Goal: Book appointment/travel/reservation

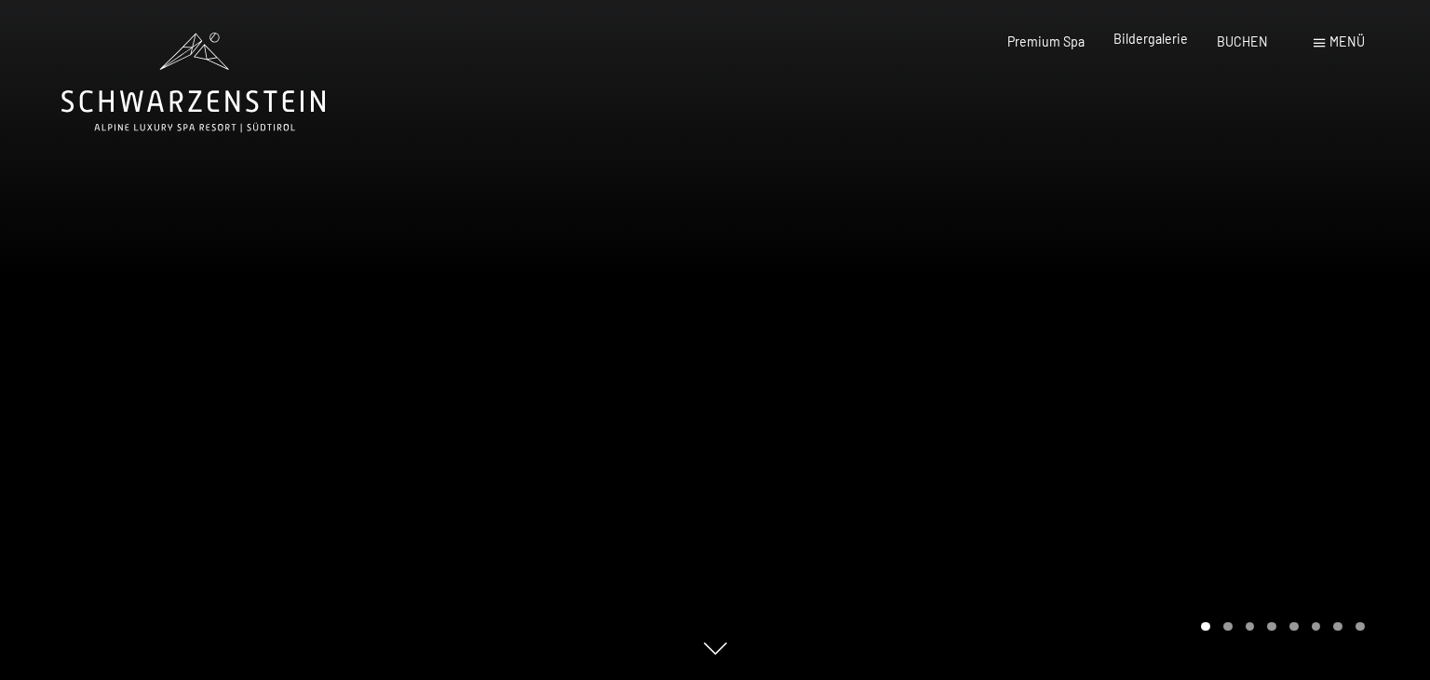
click at [1175, 45] on span "Bildergalerie" at bounding box center [1150, 39] width 74 height 16
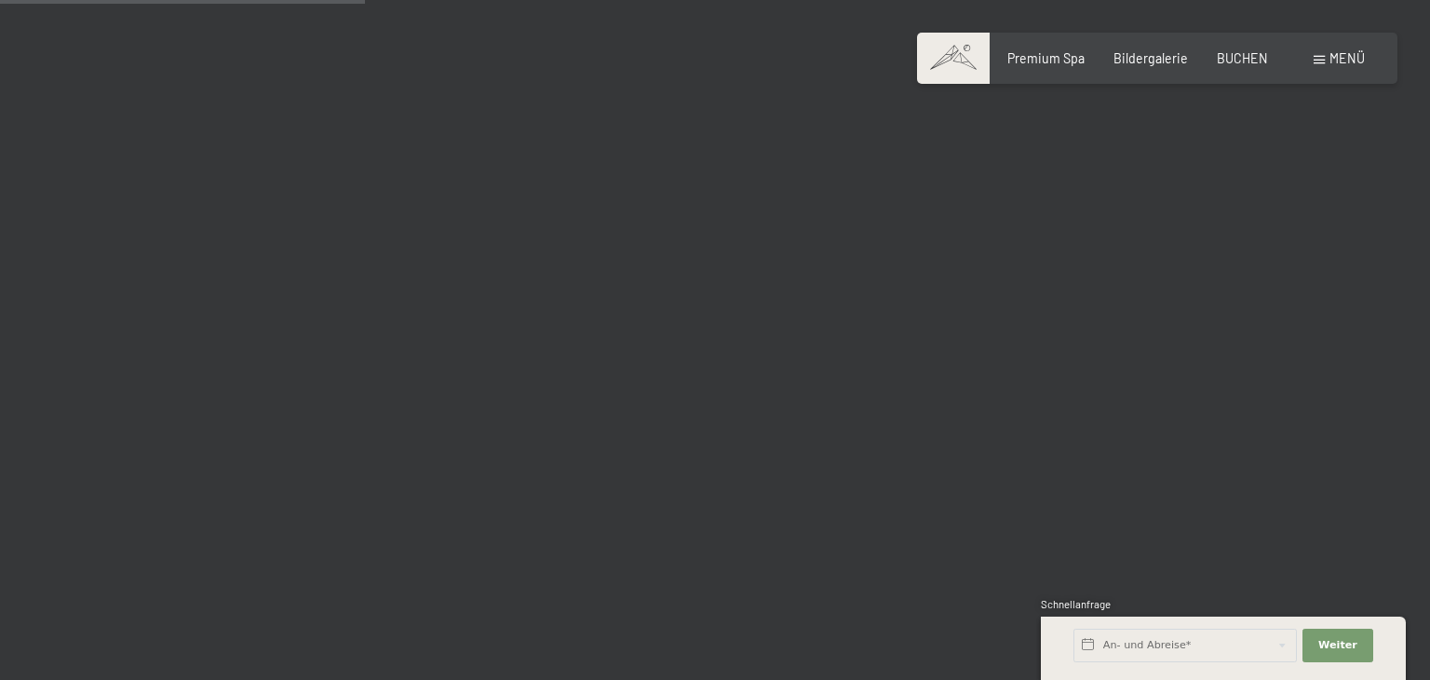
scroll to position [5258, 0]
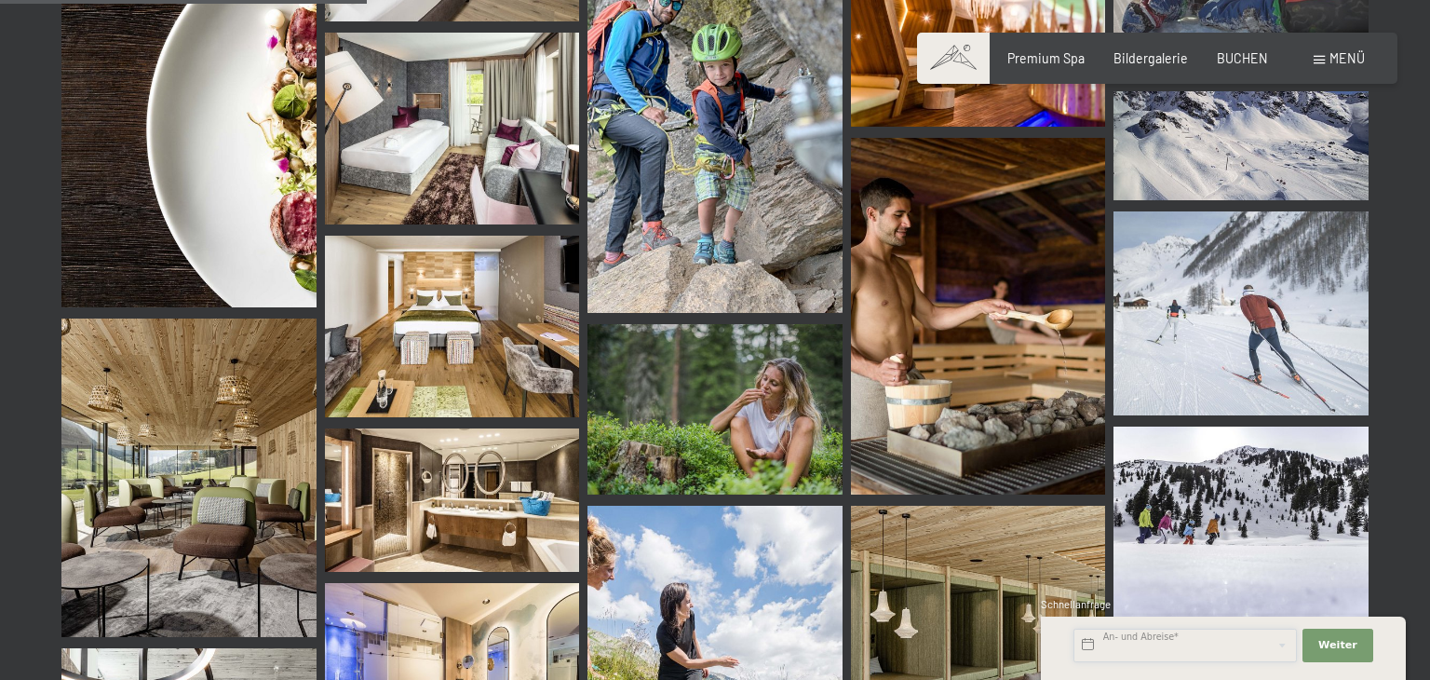
click at [1195, 649] on input "text" at bounding box center [1184, 645] width 223 height 34
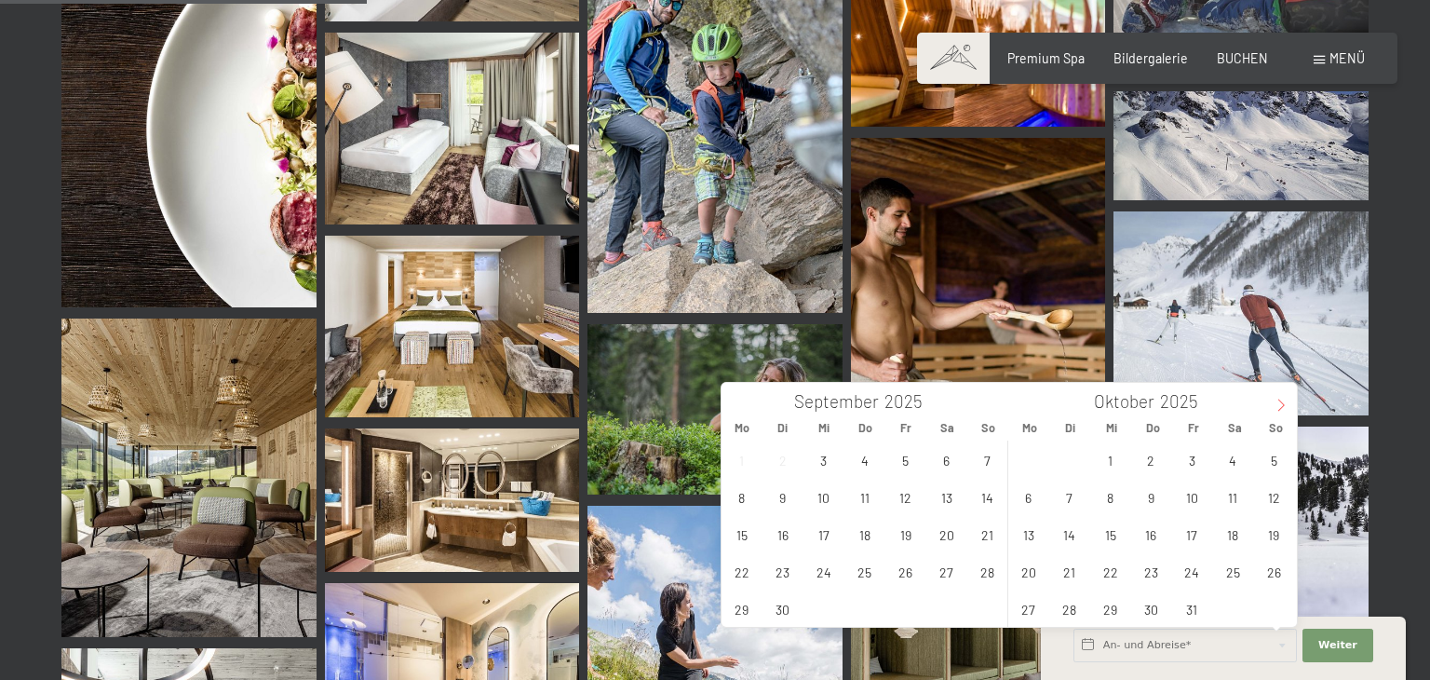
click at [1276, 410] on icon at bounding box center [1280, 404] width 13 height 13
type input "2026"
click at [1276, 410] on icon at bounding box center [1280, 404] width 13 height 13
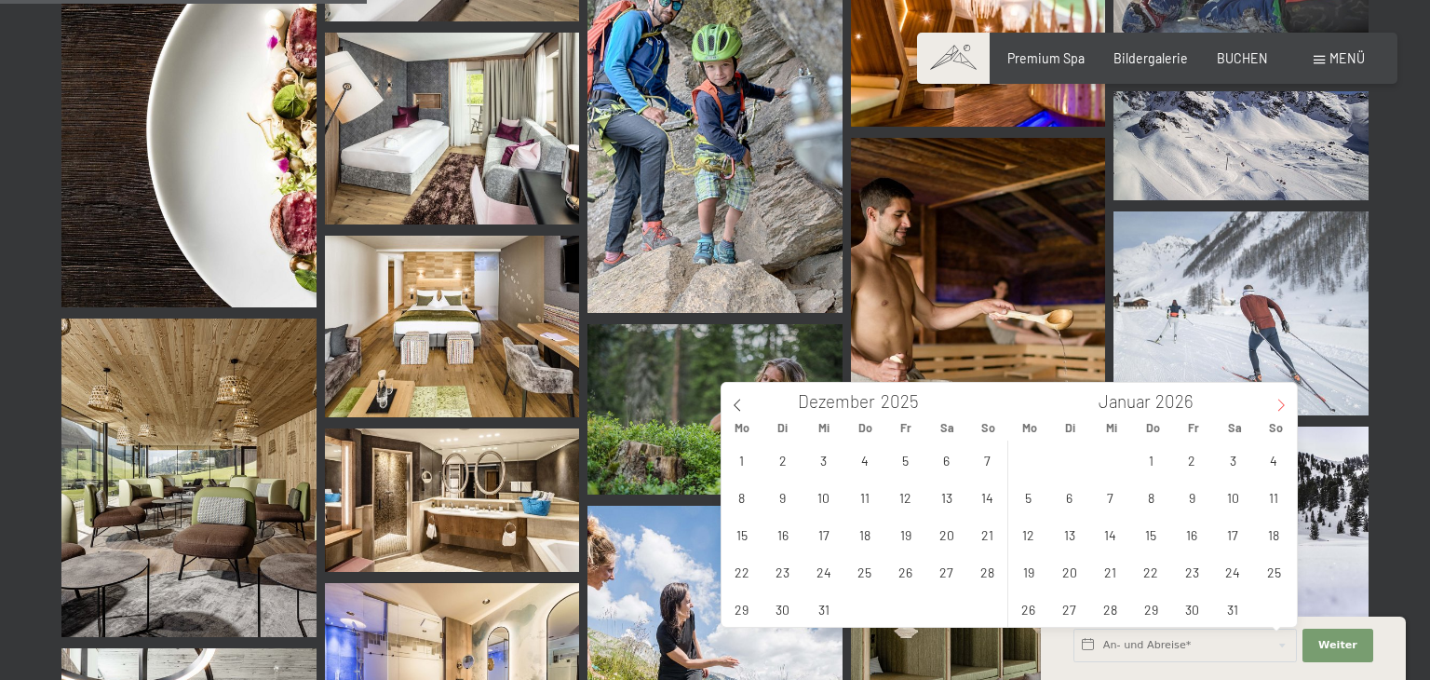
type input "2026"
click at [1276, 410] on icon at bounding box center [1280, 404] width 13 height 13
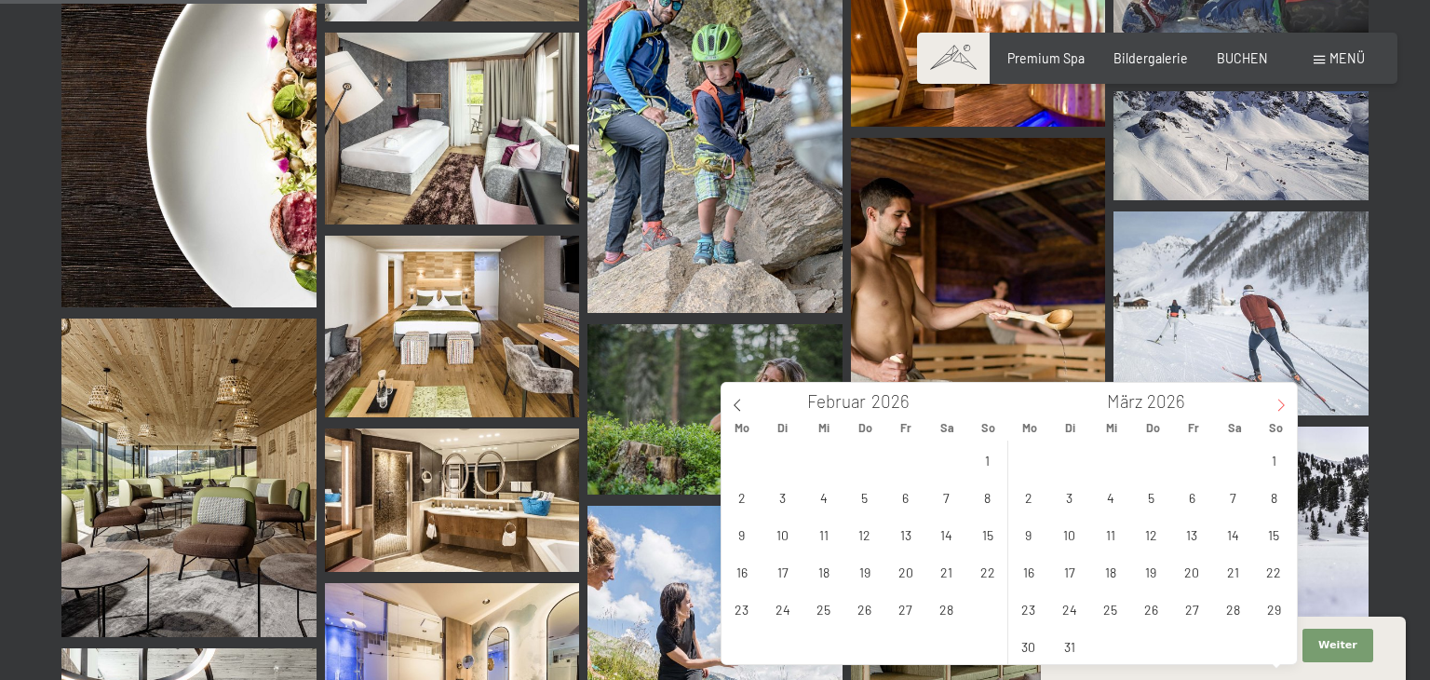
click at [1276, 410] on icon at bounding box center [1280, 404] width 13 height 13
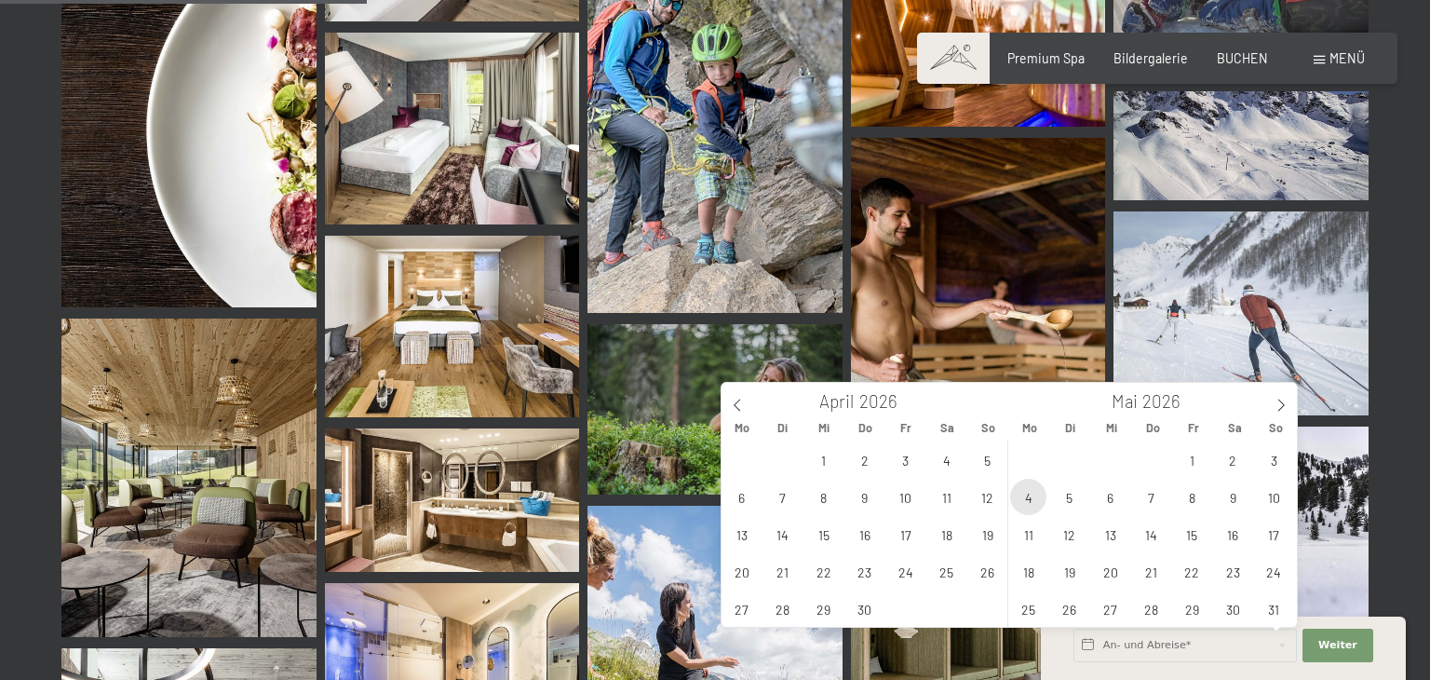
click at [1030, 501] on span "4" at bounding box center [1028, 496] width 36 height 36
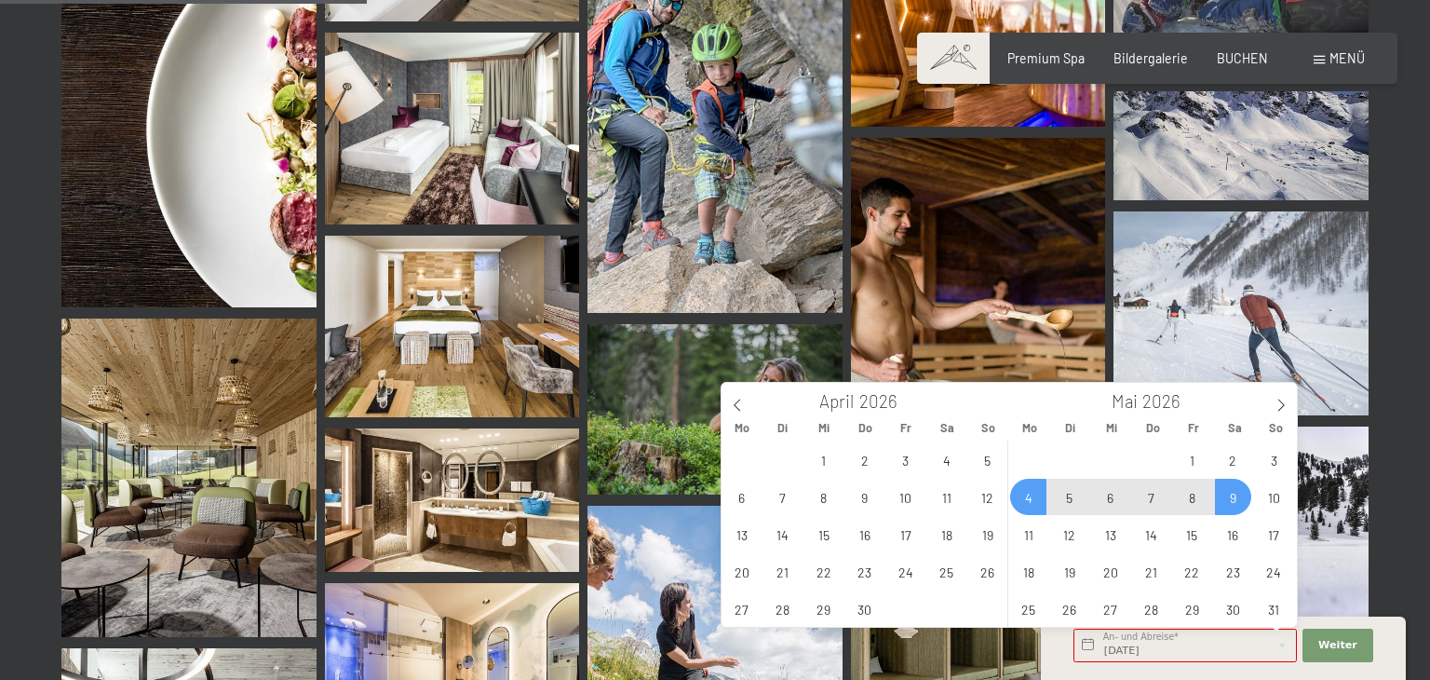
click at [1231, 499] on span "9" at bounding box center [1233, 496] width 36 height 36
type input "[DATE] - [DATE]"
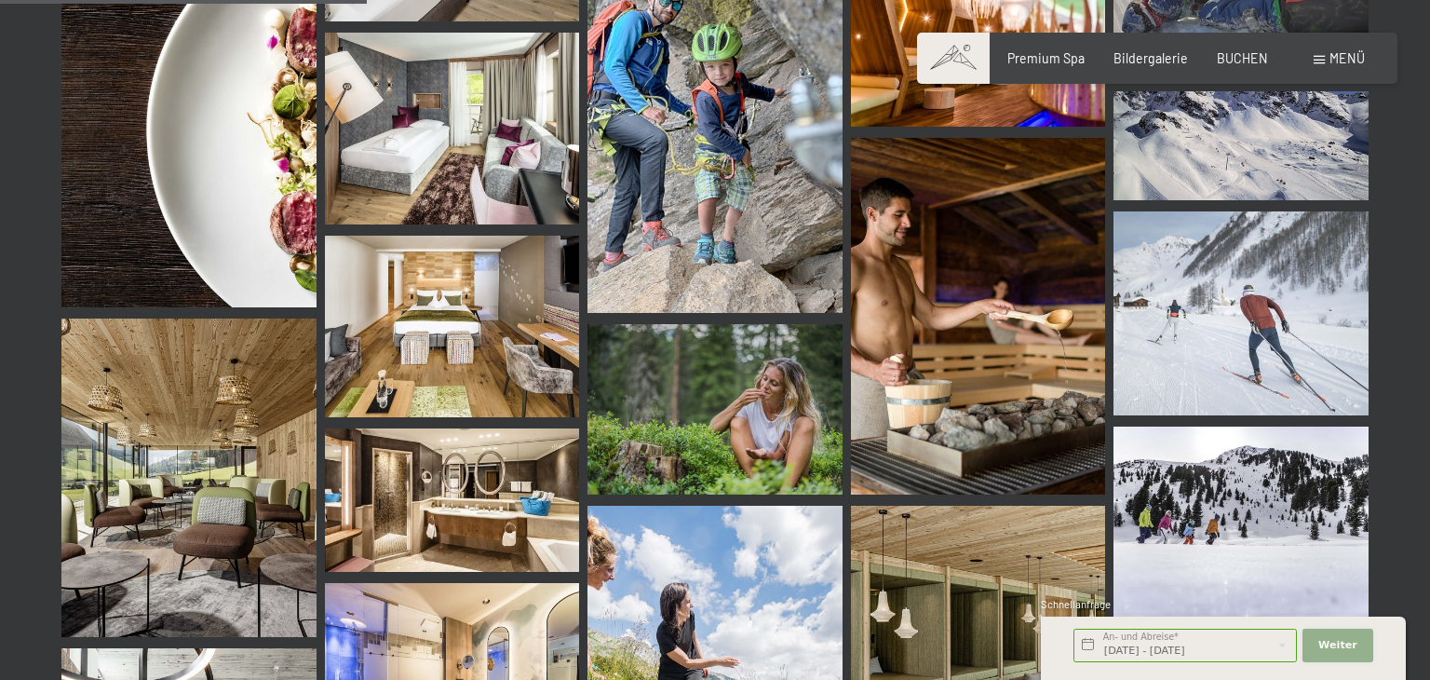
click at [1349, 654] on button "Weiter Adressfelder ausblenden" at bounding box center [1337, 645] width 71 height 34
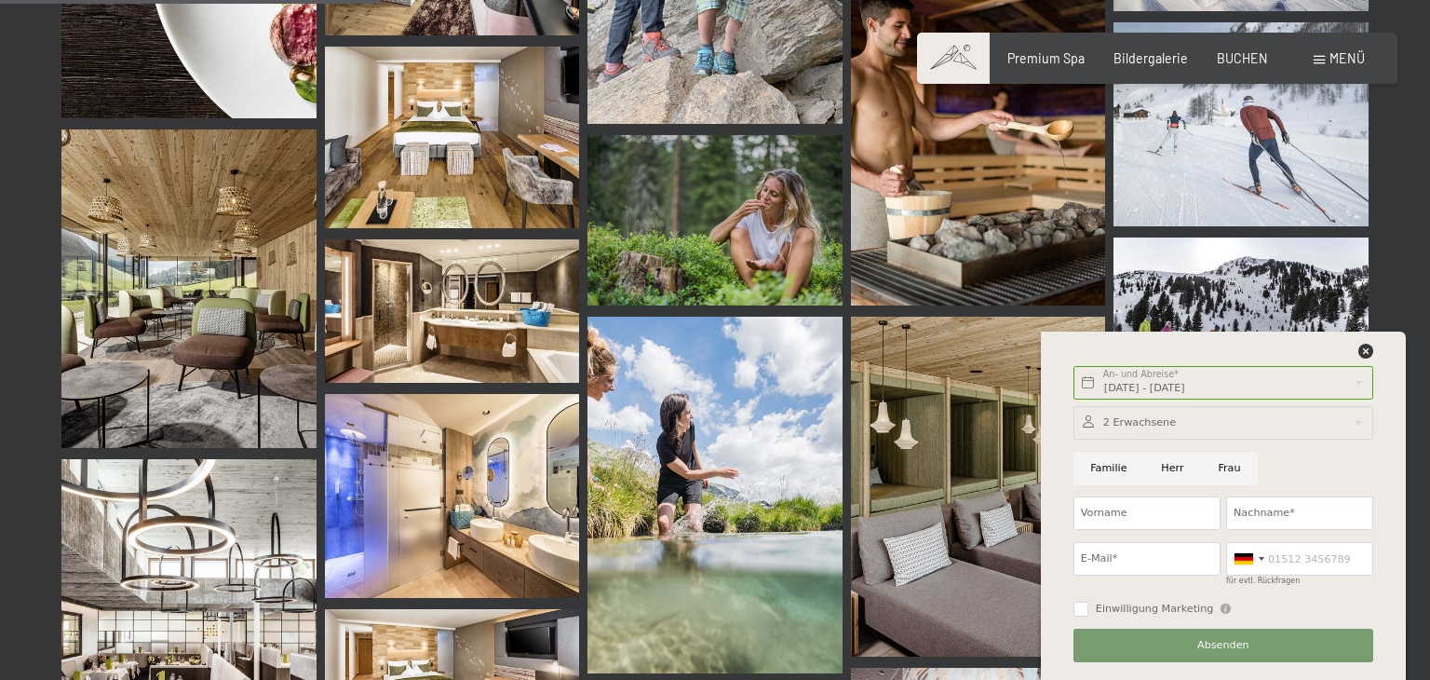
scroll to position [5448, 0]
click at [1366, 352] on icon at bounding box center [1365, 351] width 15 height 15
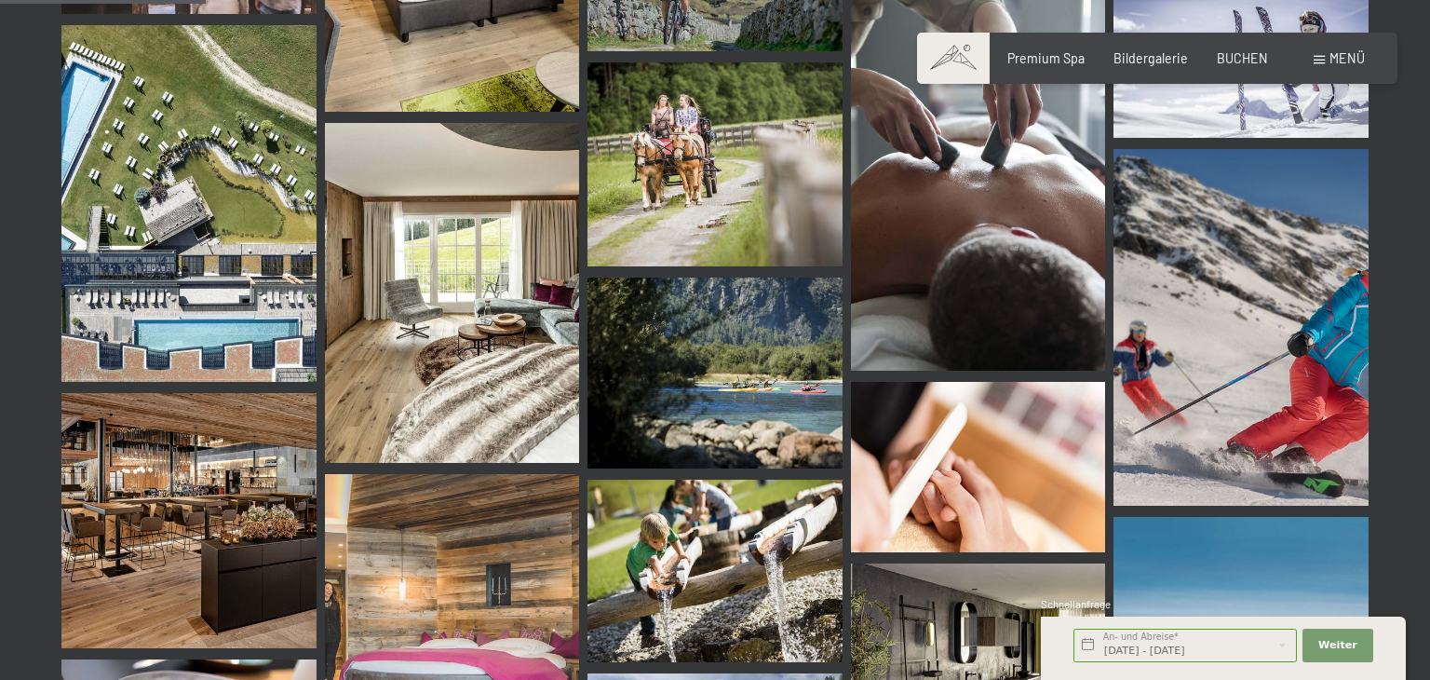
scroll to position [2805, 0]
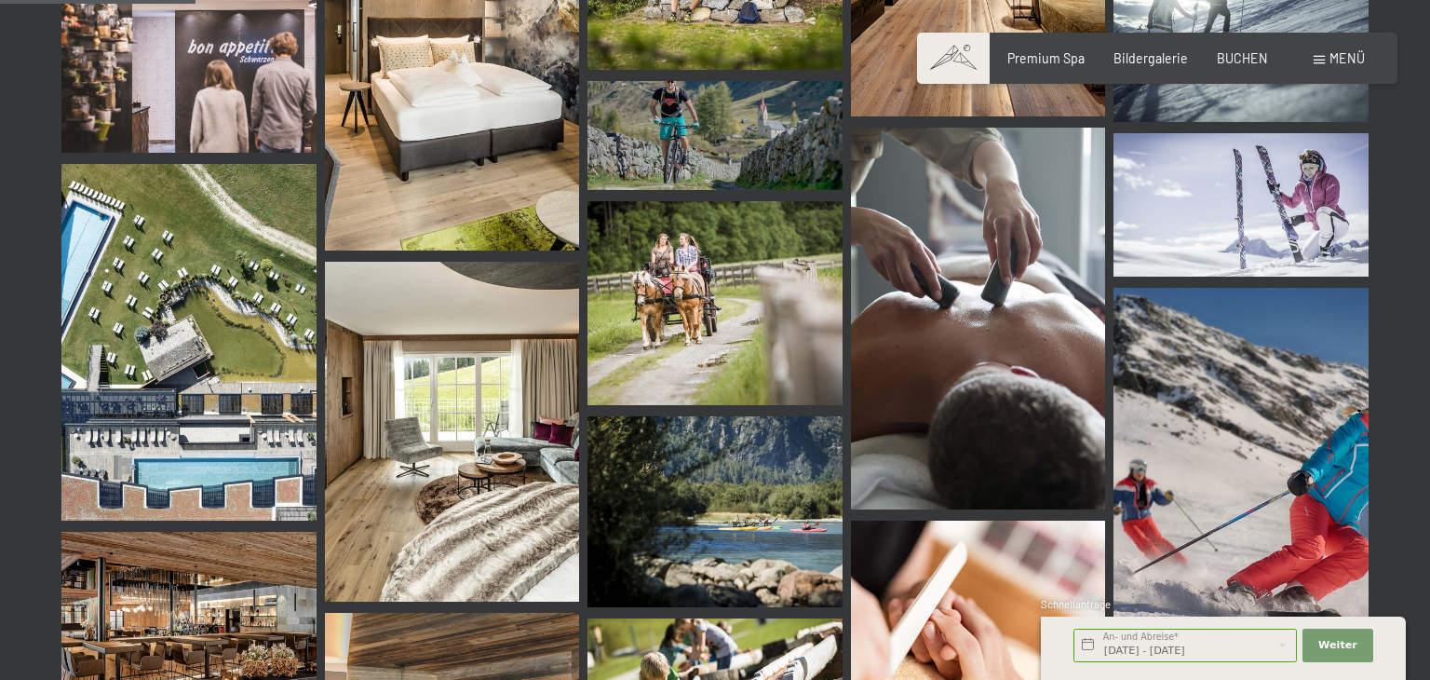
click at [1318, 66] on div "Menü" at bounding box center [1339, 58] width 51 height 19
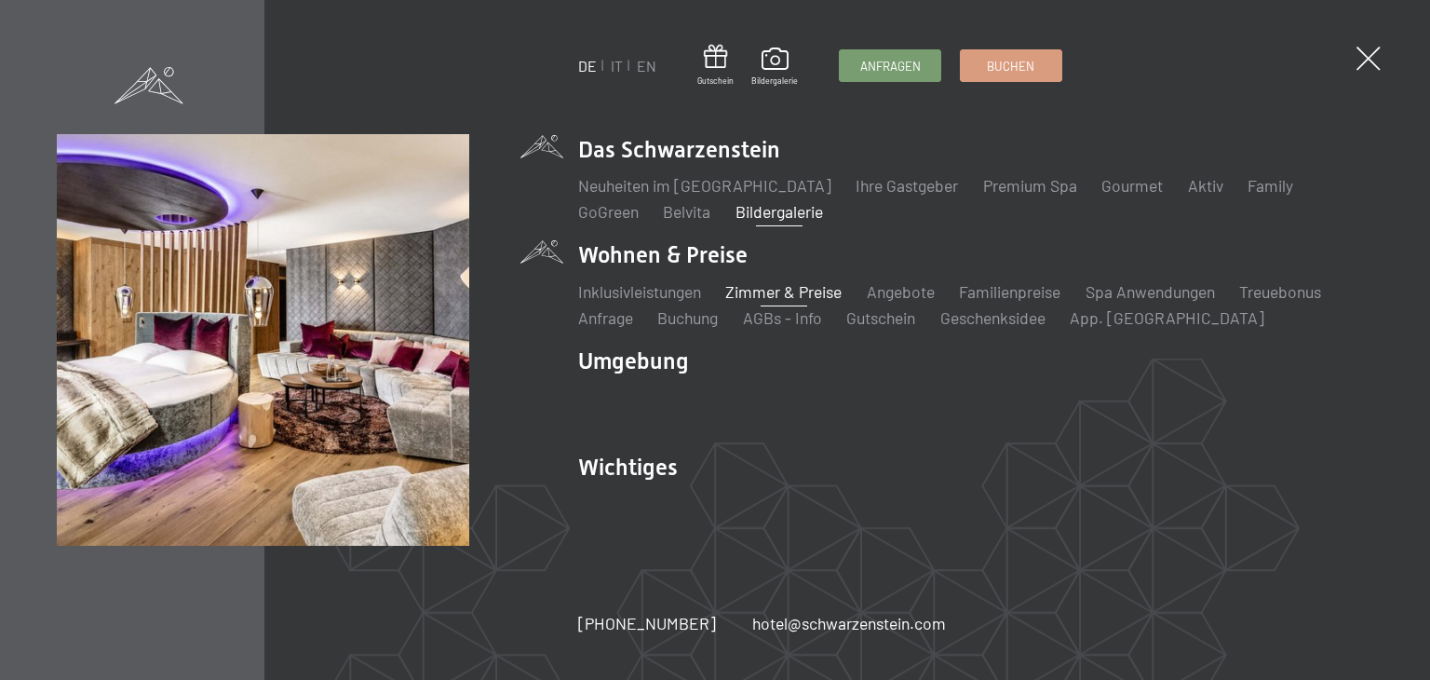
click at [832, 291] on link "Zimmer & Preise" at bounding box center [783, 291] width 116 height 20
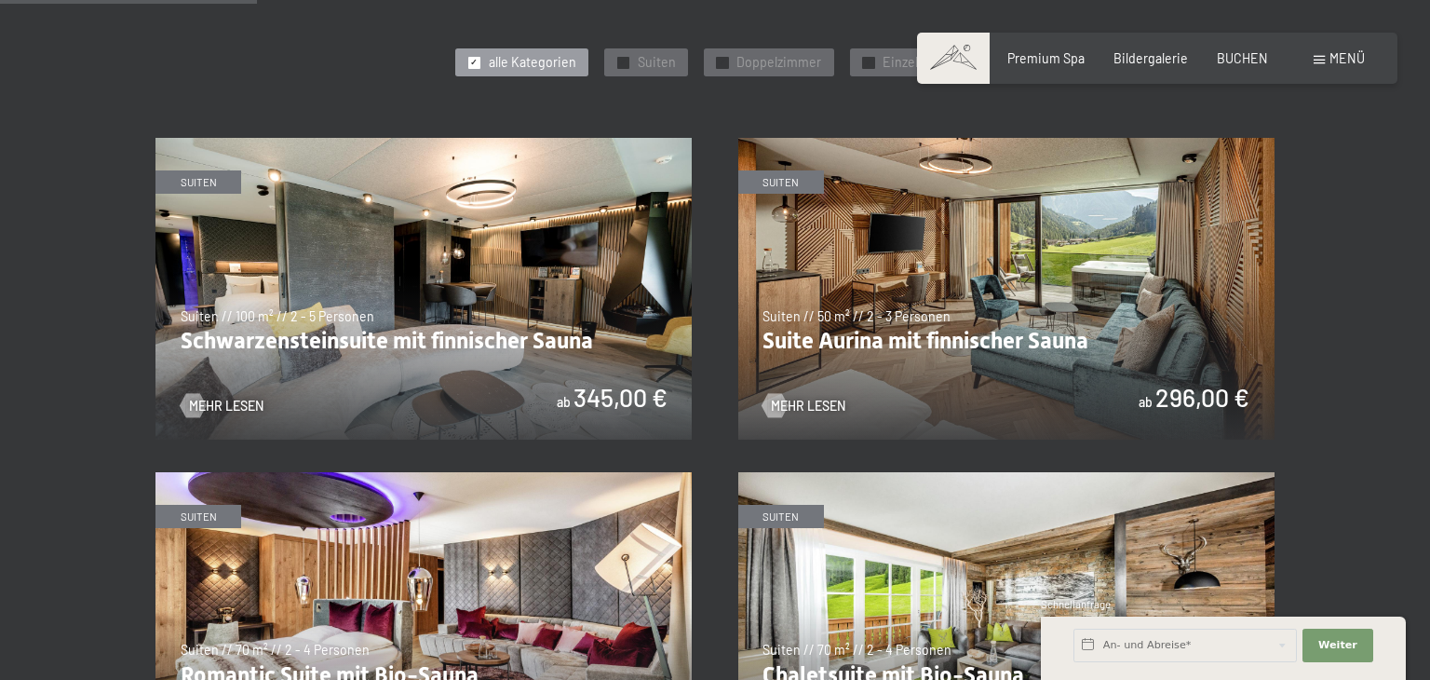
scroll to position [953, 0]
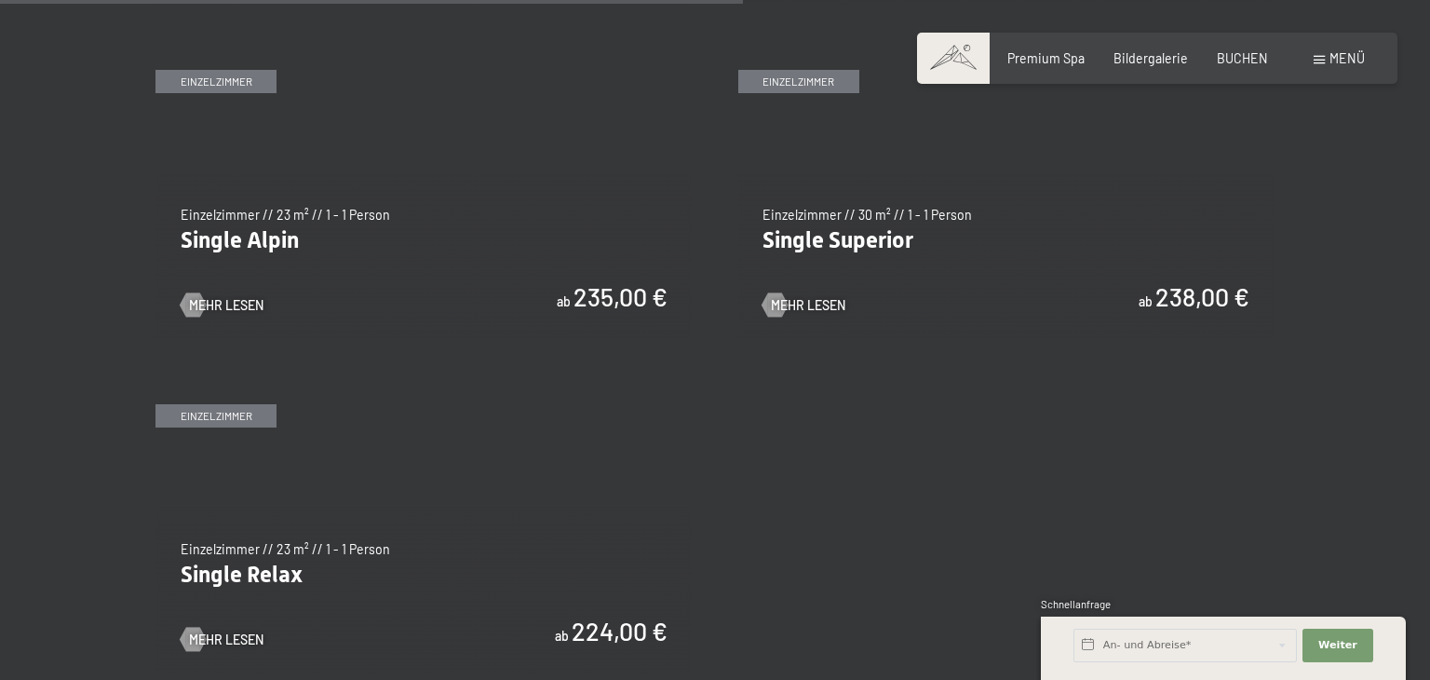
scroll to position [2724, 0]
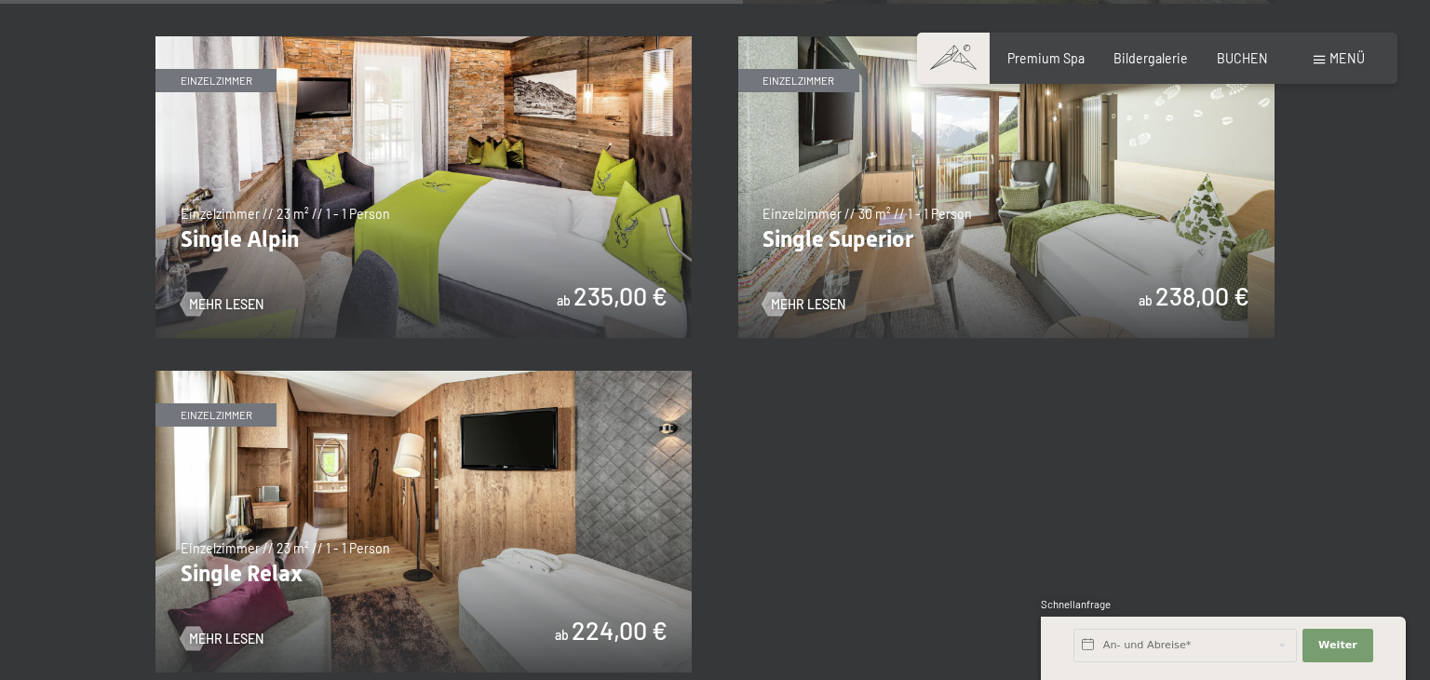
click at [998, 202] on img at bounding box center [1006, 187] width 536 height 302
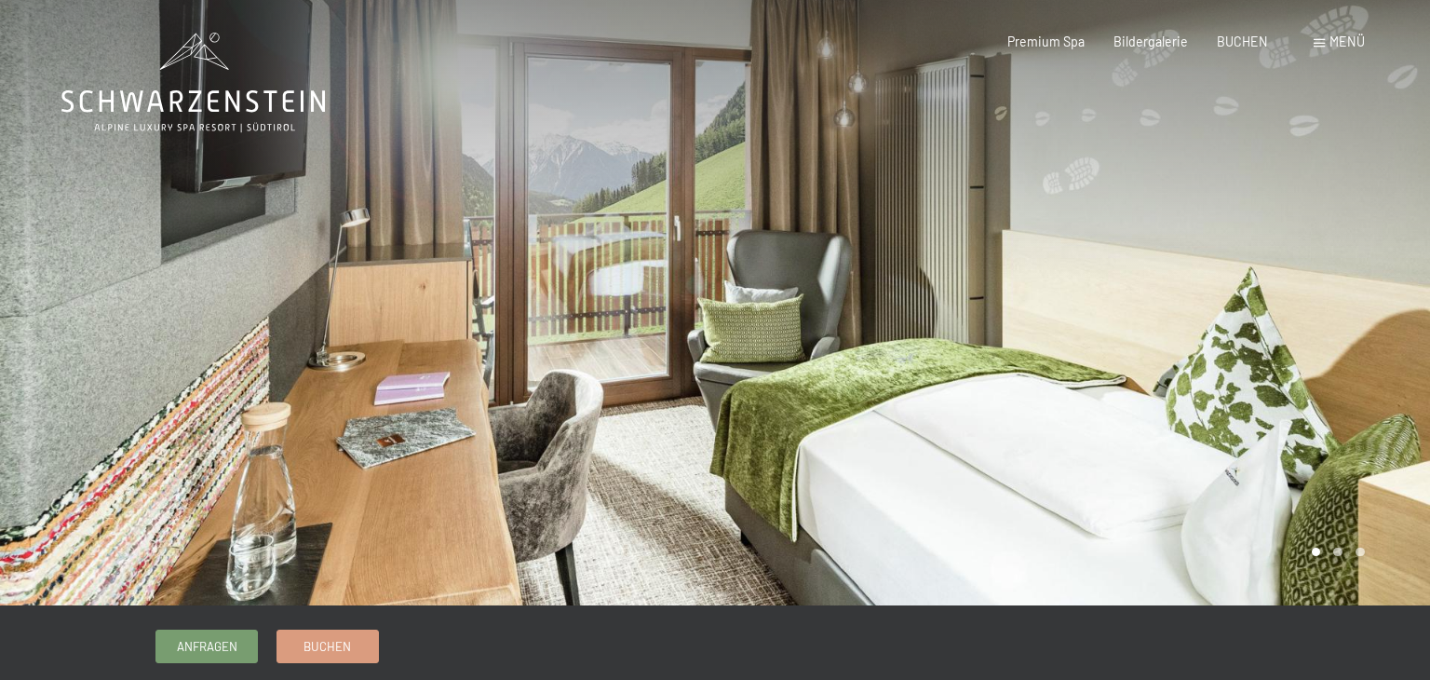
drag, startPoint x: 691, startPoint y: 341, endPoint x: 586, endPoint y: 330, distance: 105.8
click at [586, 330] on div at bounding box center [357, 302] width 715 height 605
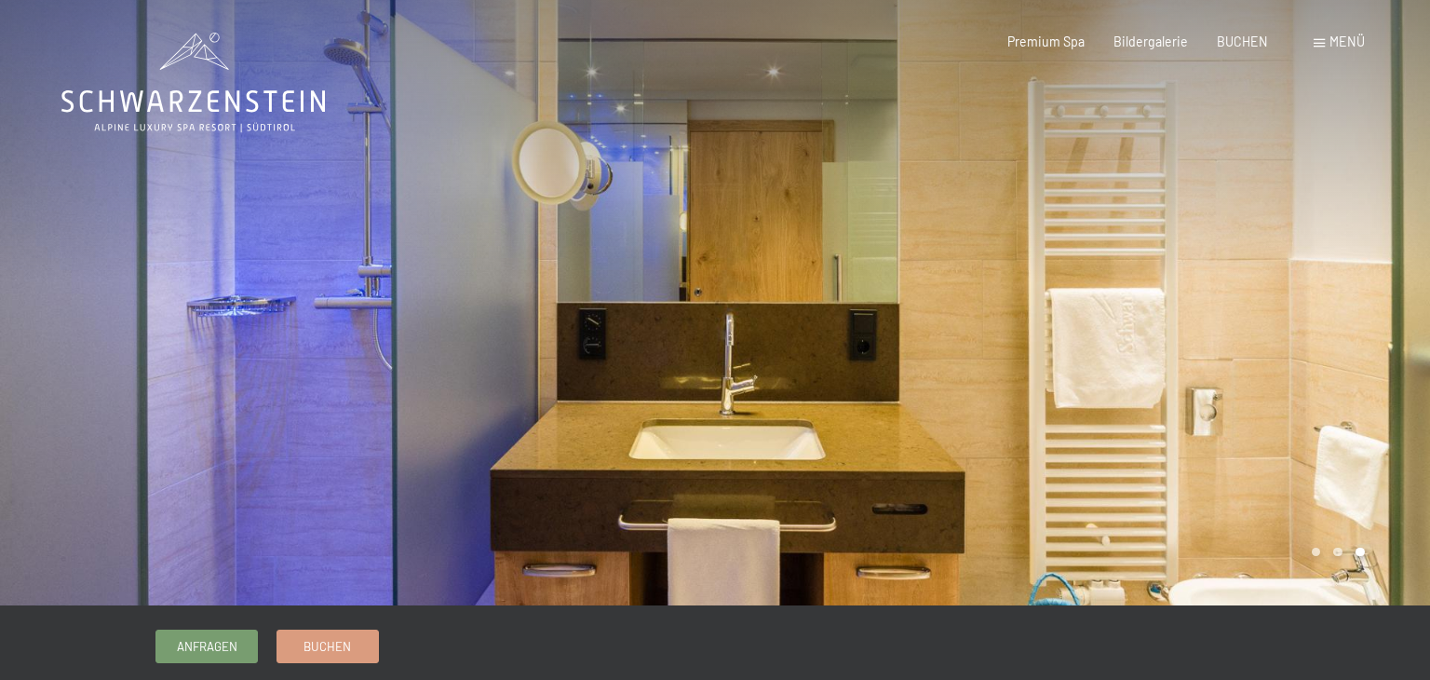
click at [1002, 288] on div at bounding box center [1072, 302] width 715 height 605
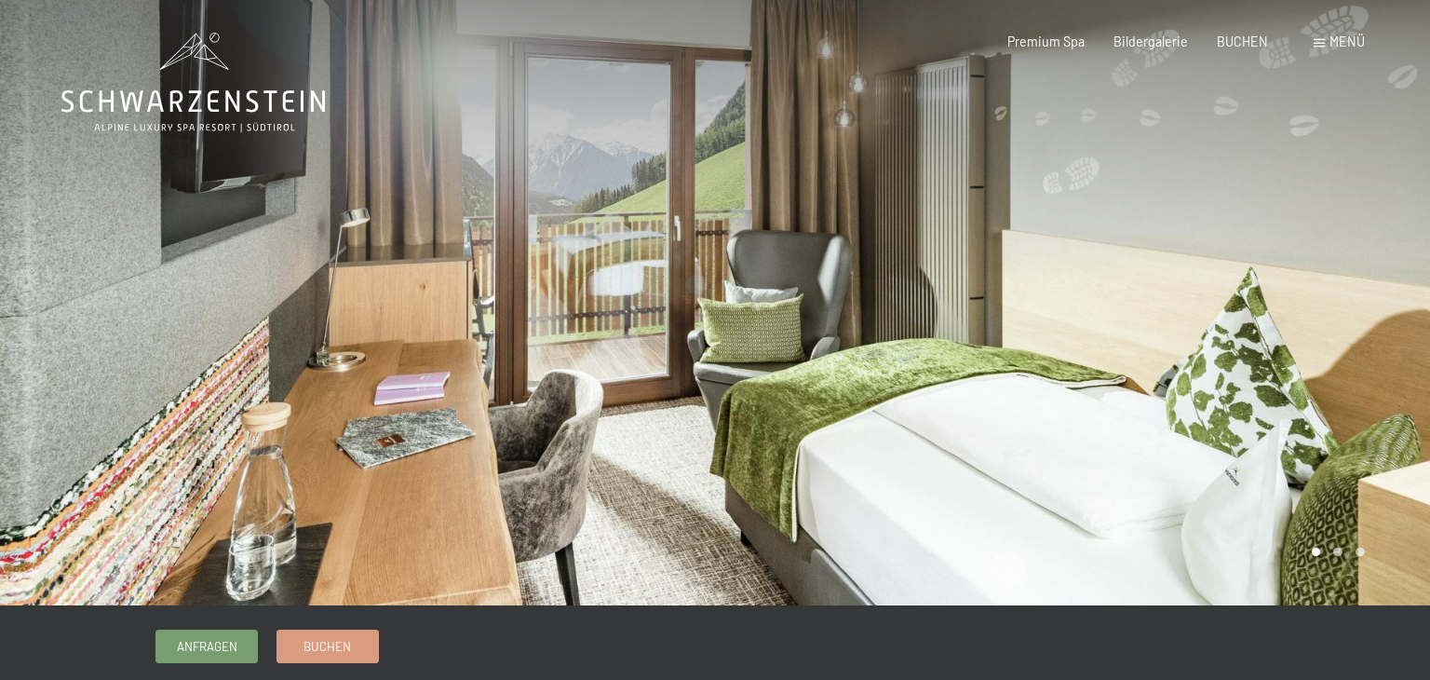
click at [634, 284] on div at bounding box center [357, 302] width 715 height 605
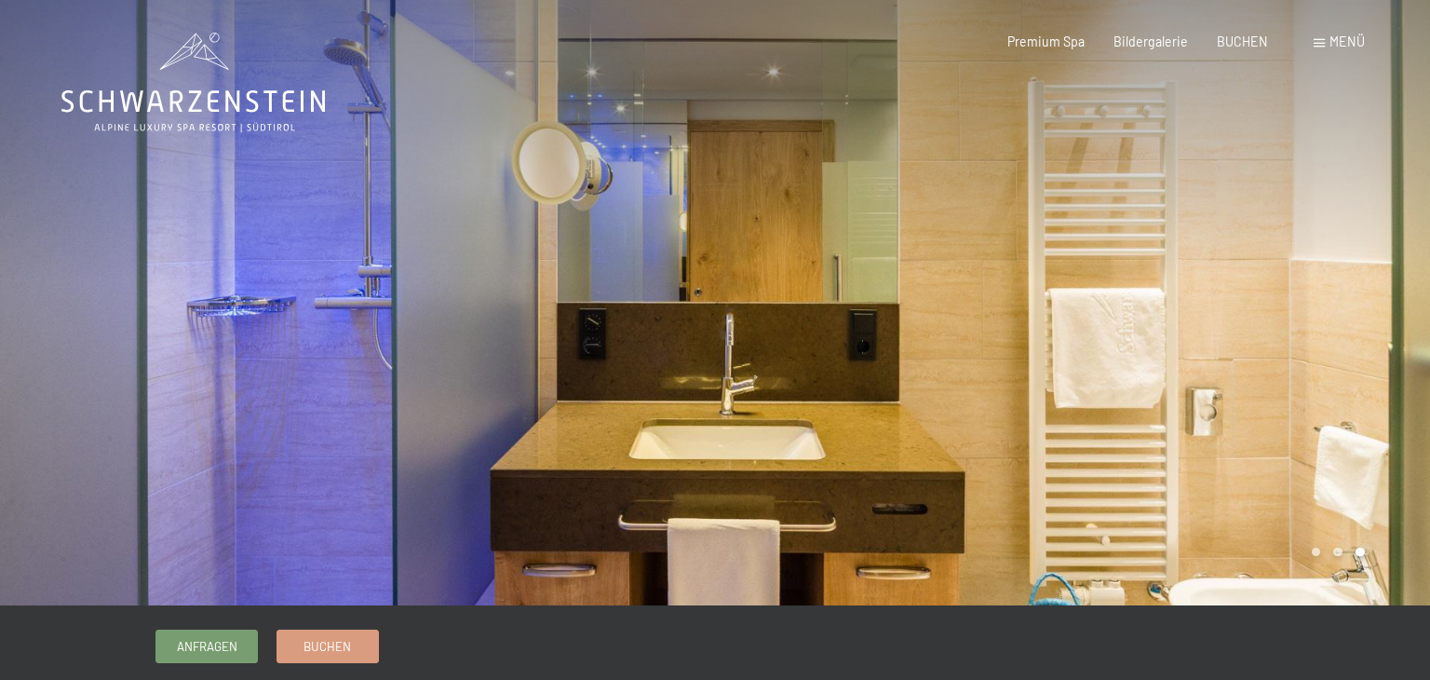
click at [634, 284] on div at bounding box center [357, 302] width 715 height 605
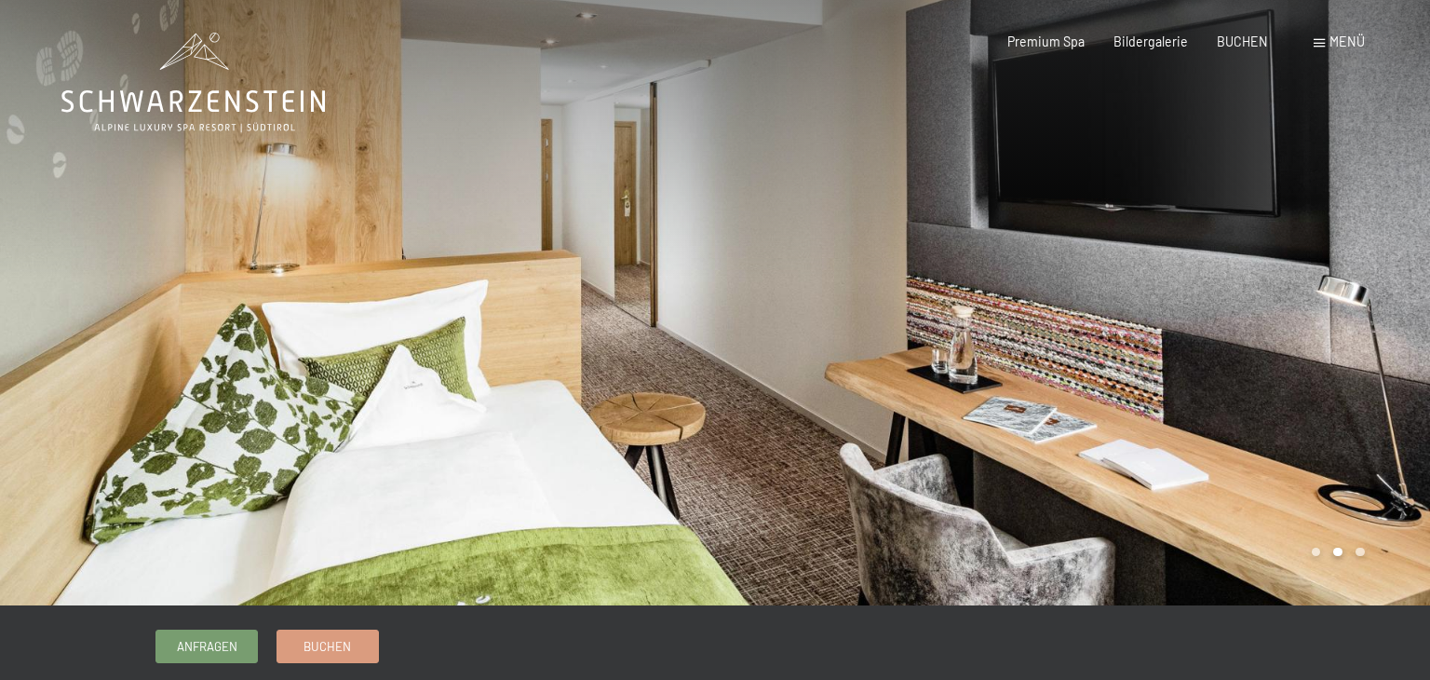
click at [634, 284] on div at bounding box center [357, 302] width 715 height 605
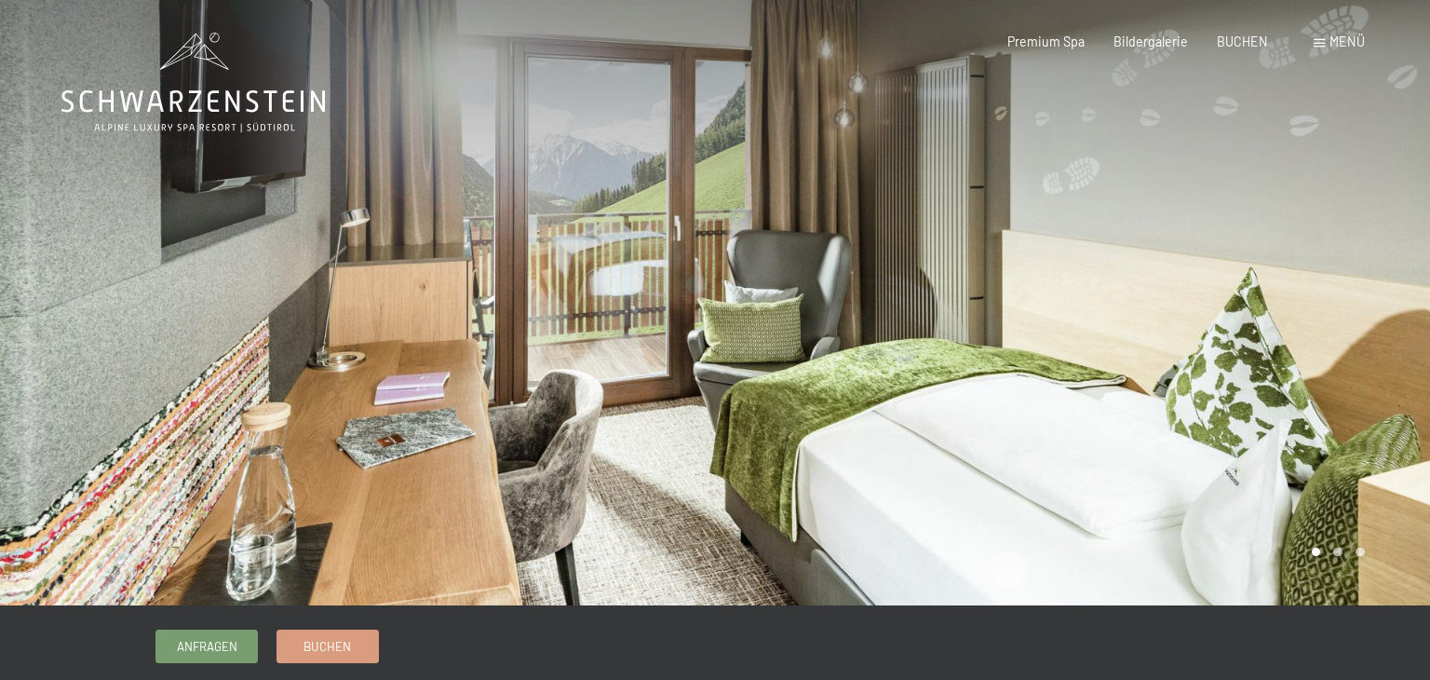
click at [634, 284] on div at bounding box center [357, 302] width 715 height 605
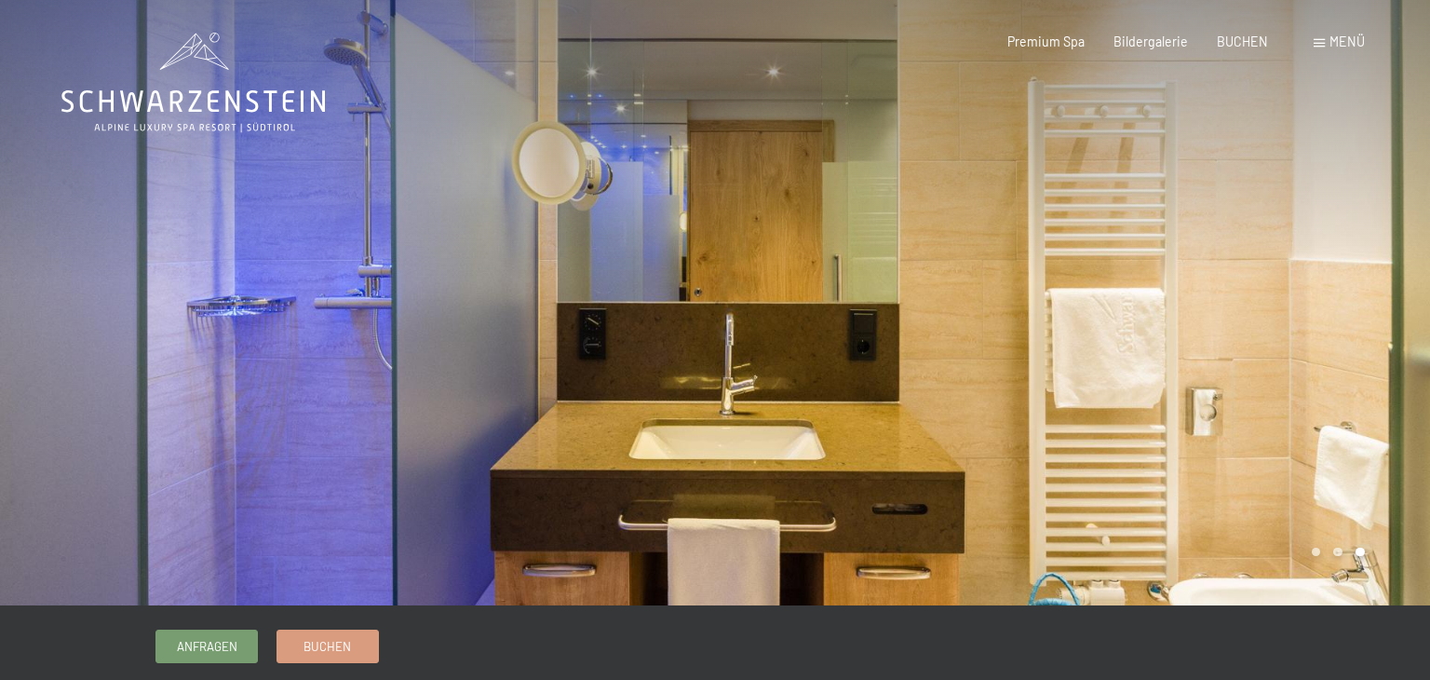
click at [634, 284] on div at bounding box center [357, 302] width 715 height 605
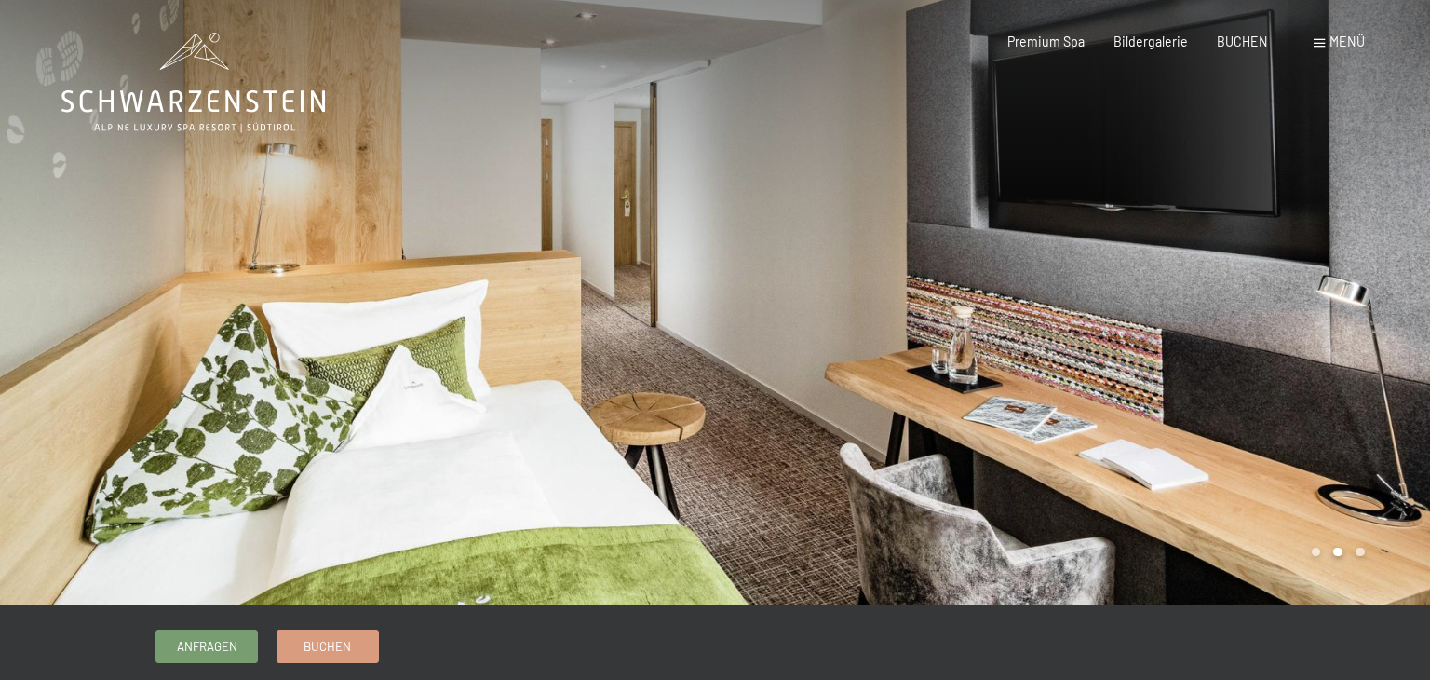
click at [681, 269] on div at bounding box center [357, 302] width 715 height 605
